Goal: Information Seeking & Learning: Learn about a topic

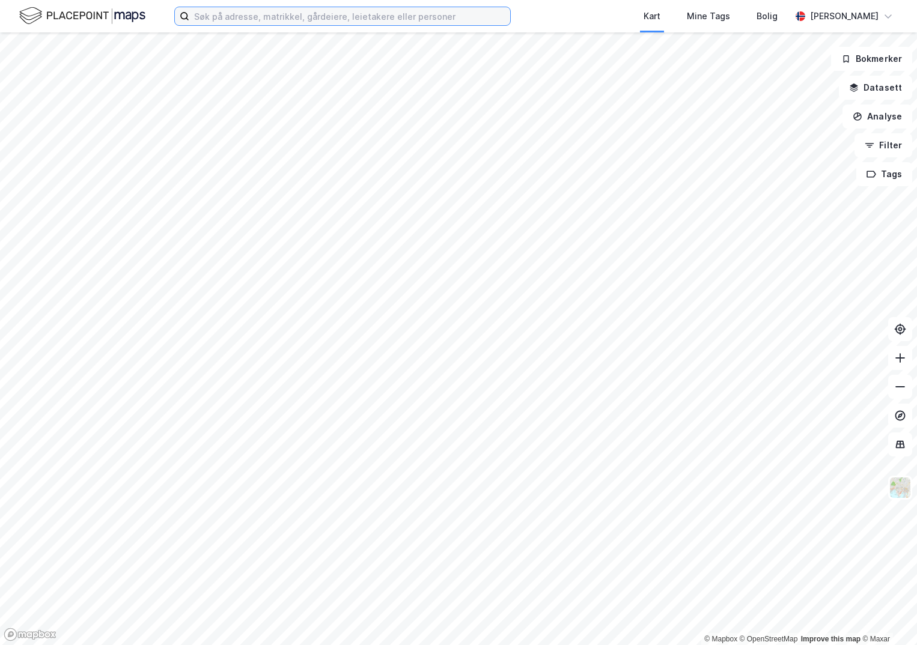
click at [232, 23] on input at bounding box center [349, 16] width 321 height 18
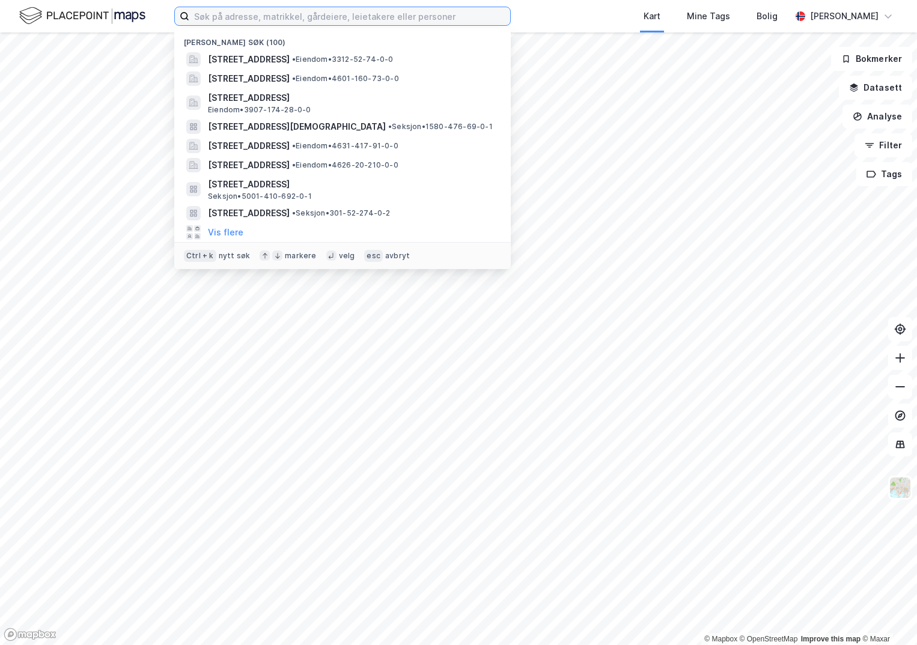
paste input "4601-161/974/0/2"
type input "4601-161/974/0/2"
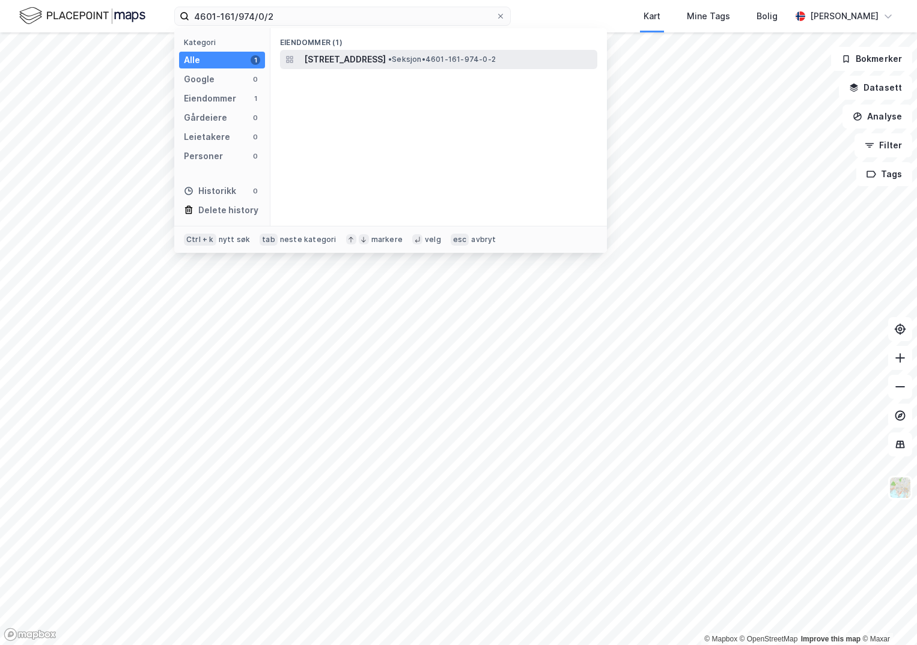
click at [331, 55] on span "[STREET_ADDRESS]" at bounding box center [345, 59] width 82 height 14
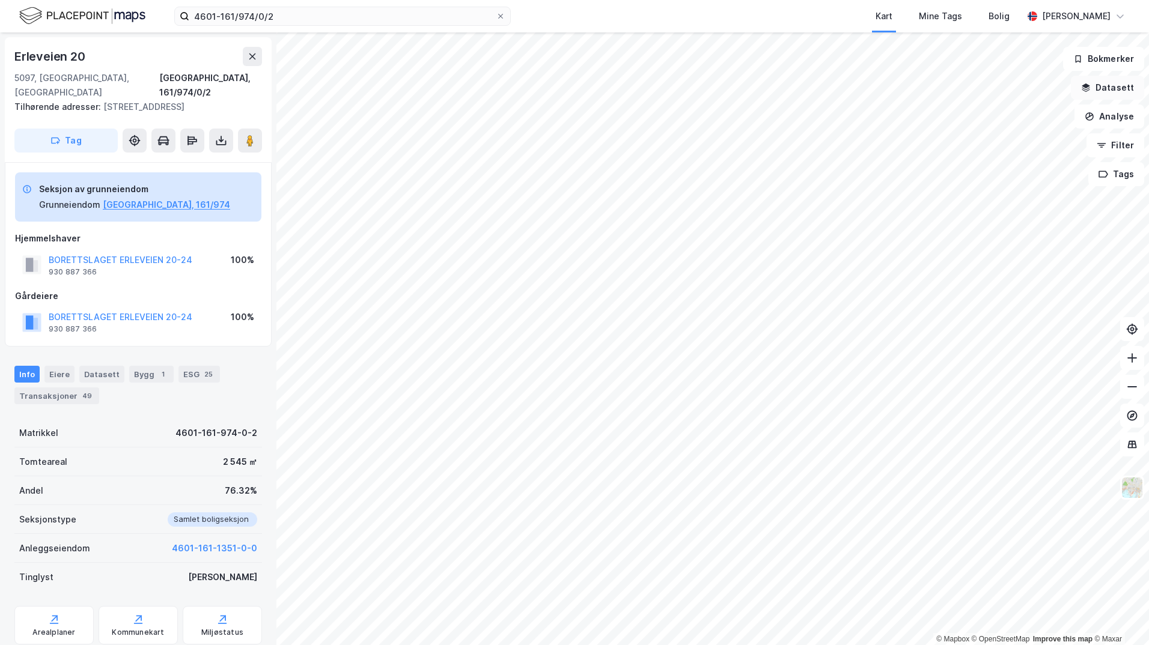
click at [916, 82] on button "Datasett" at bounding box center [1107, 88] width 73 height 24
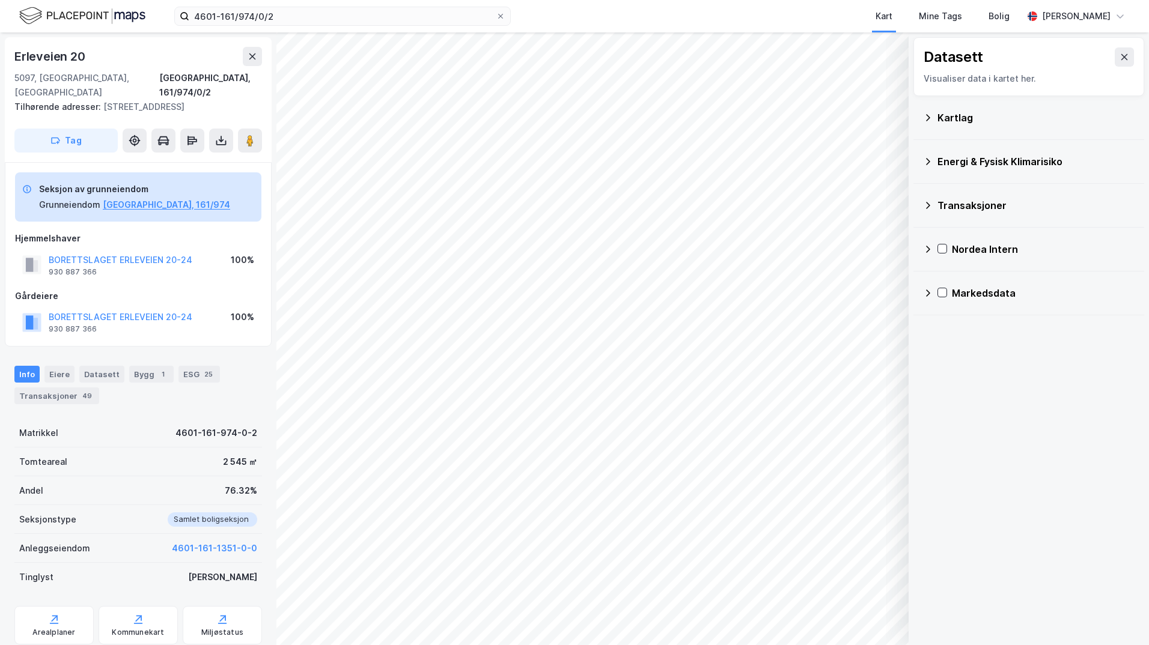
click at [916, 117] on div "Kartlag" at bounding box center [1035, 118] width 197 height 14
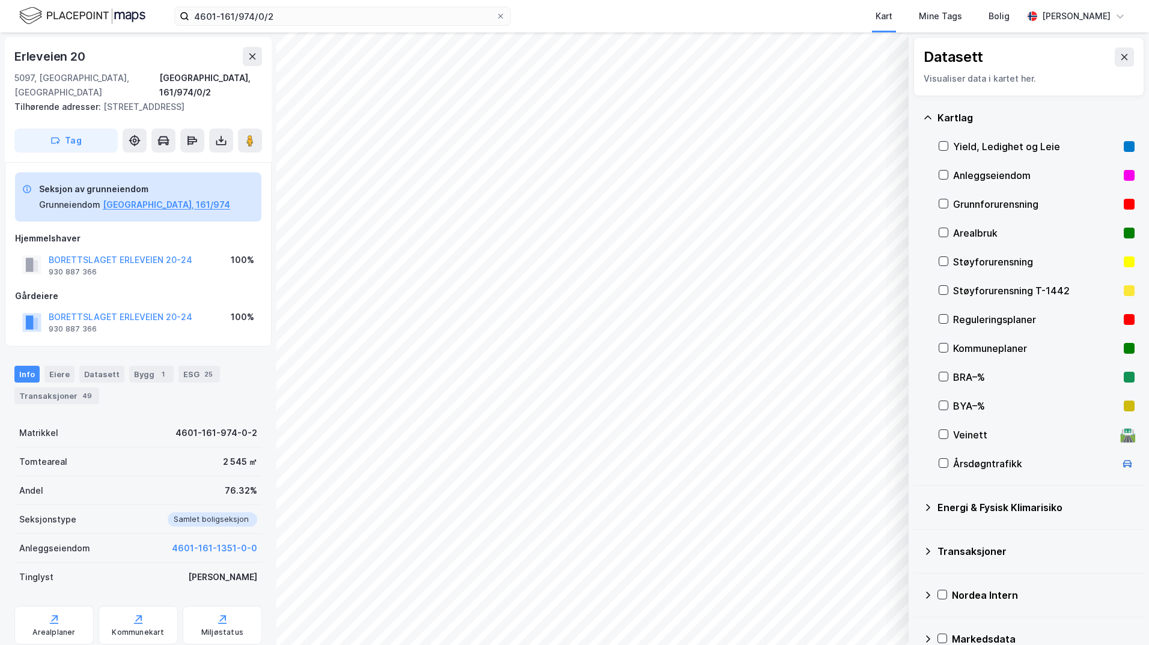
click at [916, 206] on div "Grunnforurensning" at bounding box center [1037, 204] width 196 height 29
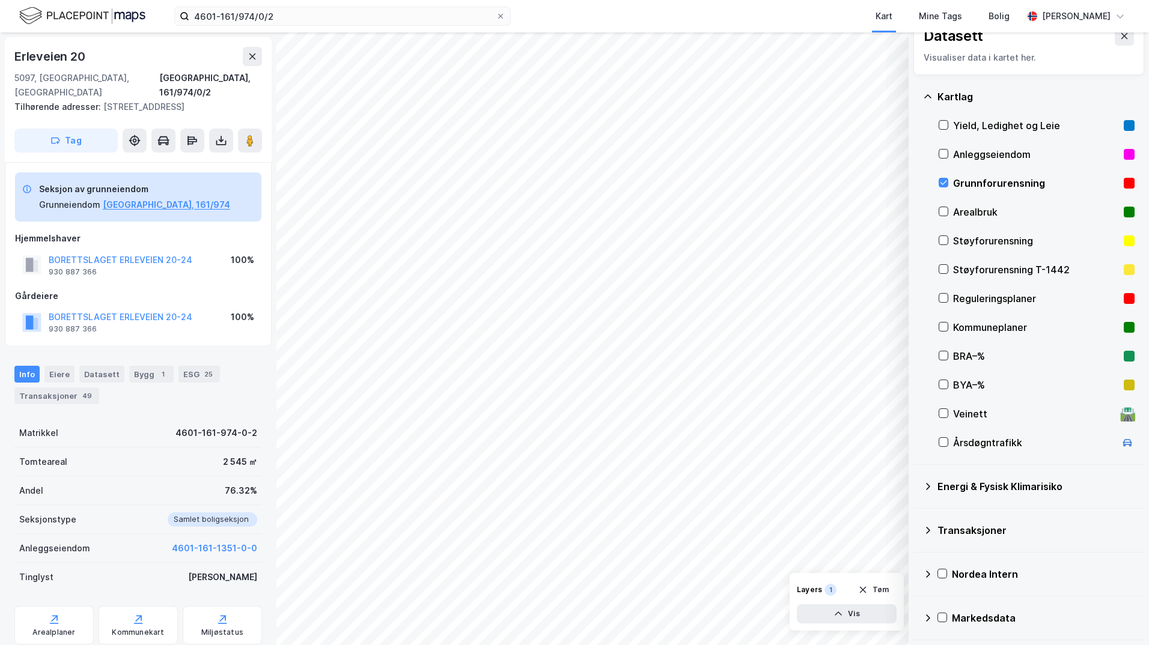
click at [916, 486] on icon at bounding box center [928, 486] width 4 height 7
click at [916, 513] on icon at bounding box center [958, 515] width 8 height 8
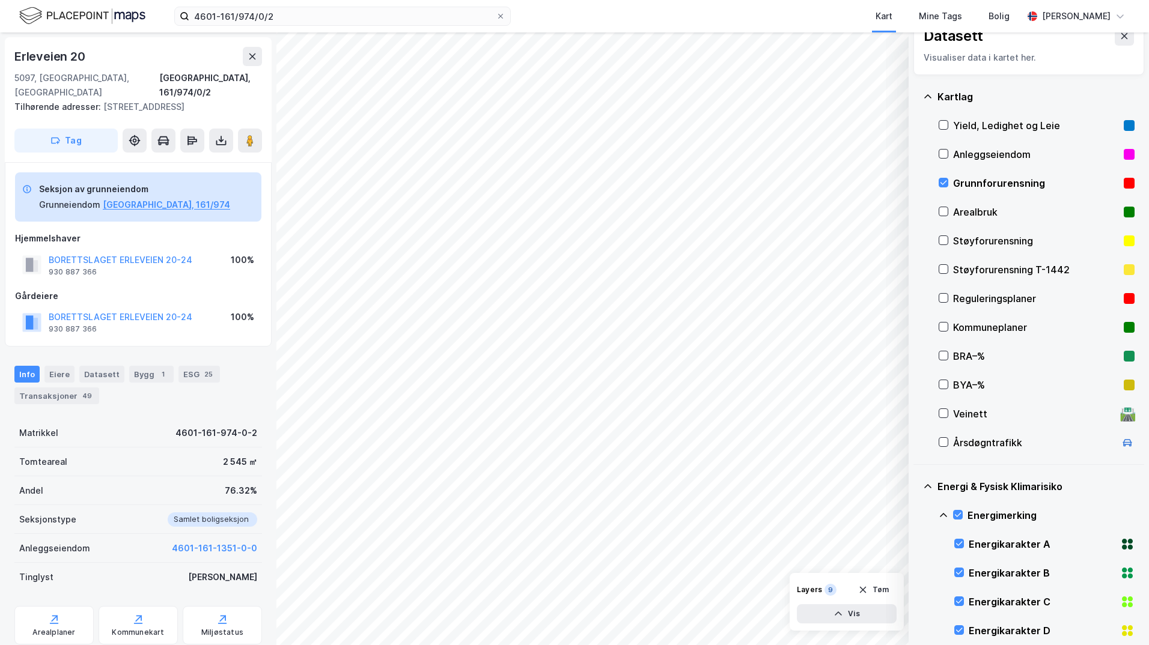
click at [916, 516] on icon at bounding box center [944, 516] width 10 height 10
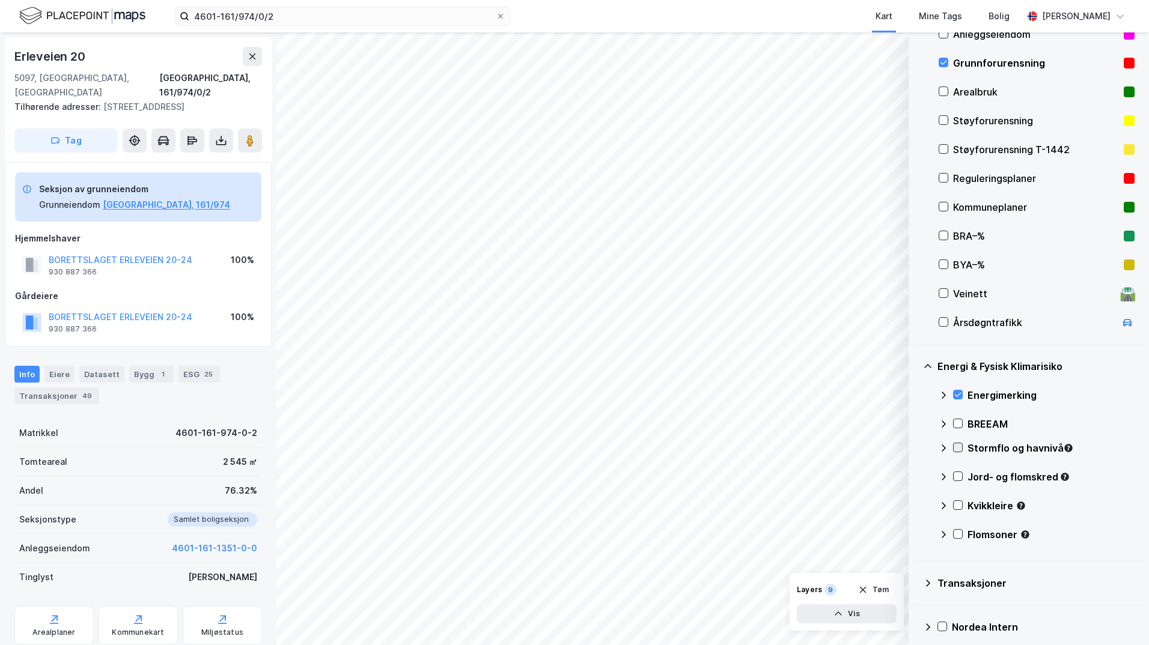
click at [916, 448] on icon at bounding box center [958, 448] width 7 height 4
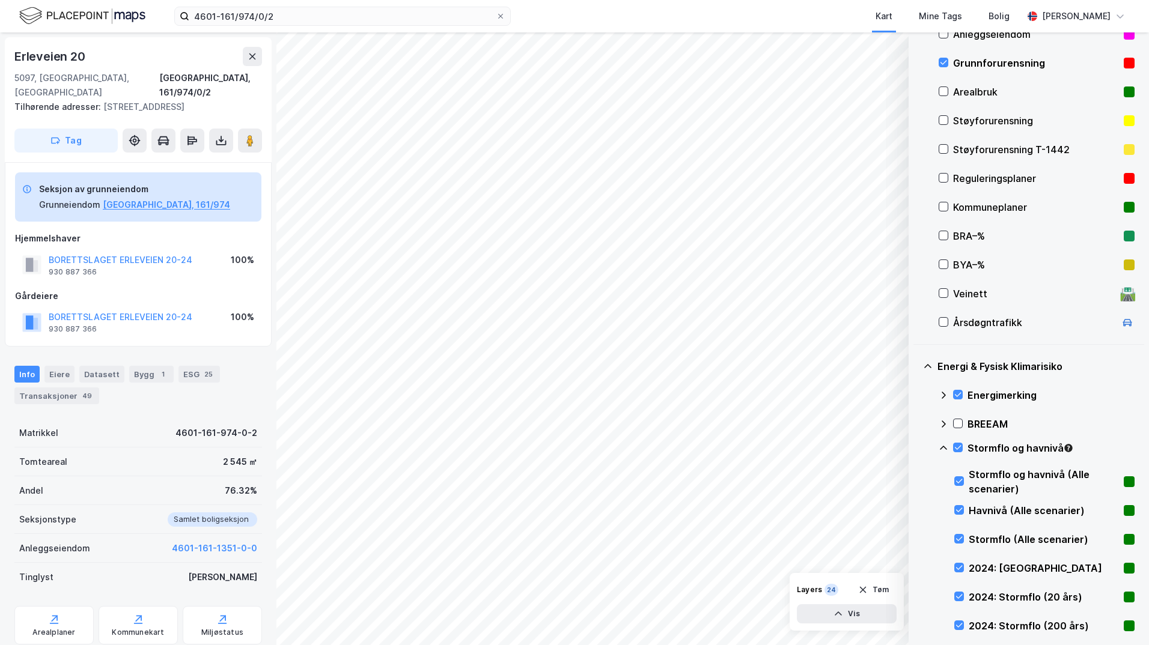
click at [916, 451] on icon at bounding box center [944, 449] width 10 height 10
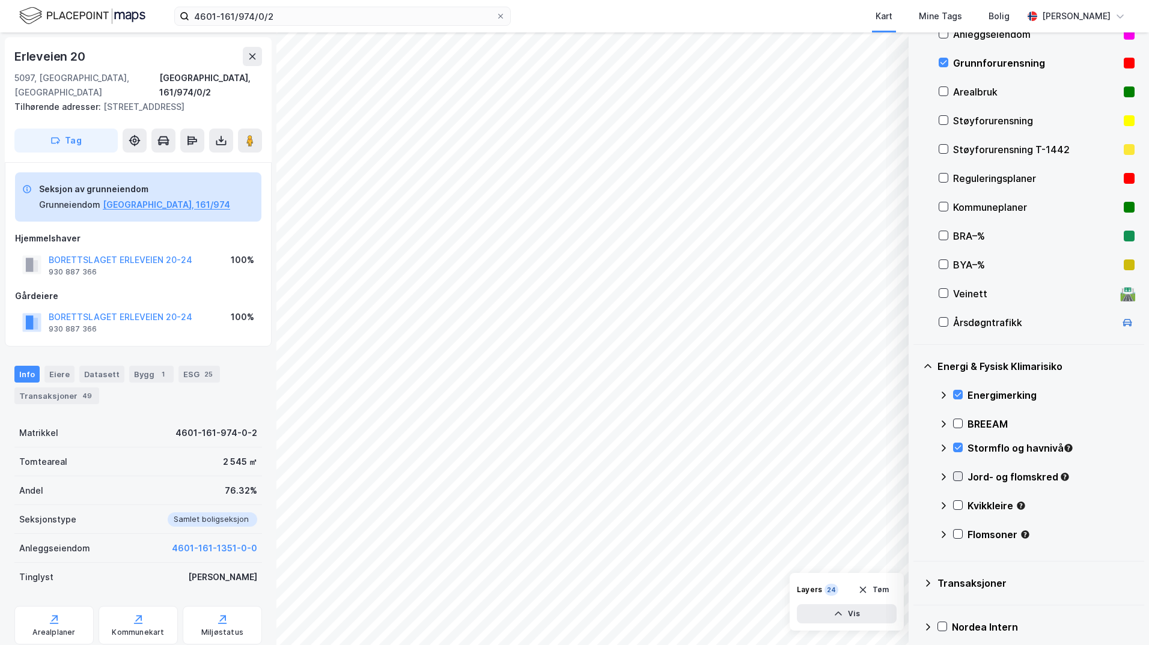
click at [916, 477] on icon at bounding box center [958, 476] width 8 height 8
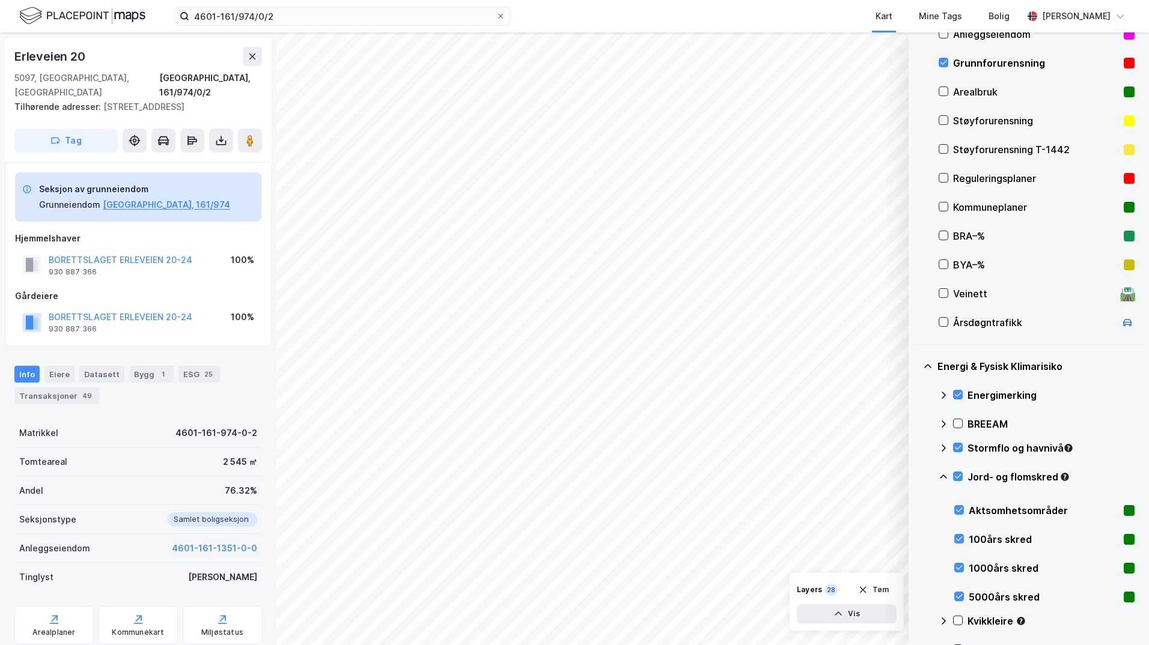
click at [916, 478] on icon at bounding box center [944, 477] width 10 height 10
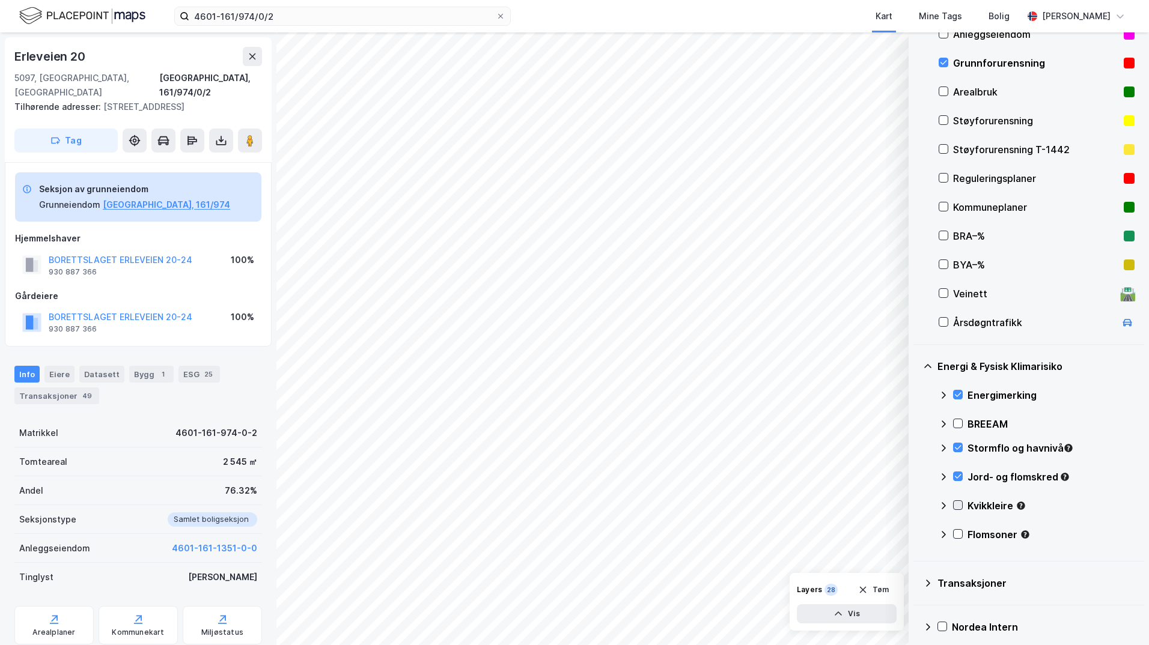
click at [916, 504] on icon at bounding box center [958, 505] width 8 height 8
click at [916, 507] on icon at bounding box center [943, 506] width 7 height 4
click at [916, 532] on icon at bounding box center [958, 534] width 8 height 8
click at [916, 535] on icon at bounding box center [943, 534] width 7 height 4
